Goal: Find contact information: Find contact information

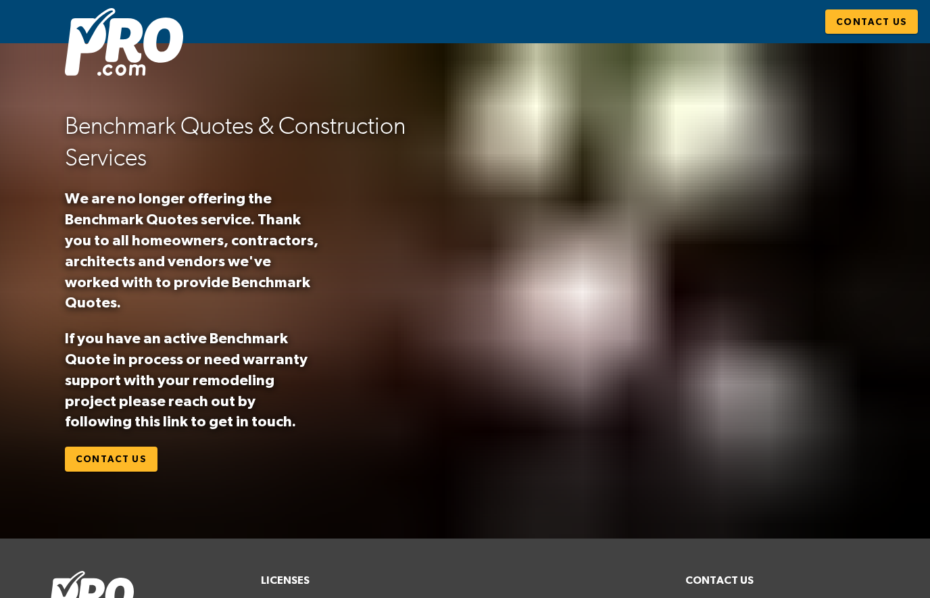
click at [107, 468] on span "Contact Us" at bounding box center [111, 459] width 71 height 17
